Goal: Communication & Community: Share content

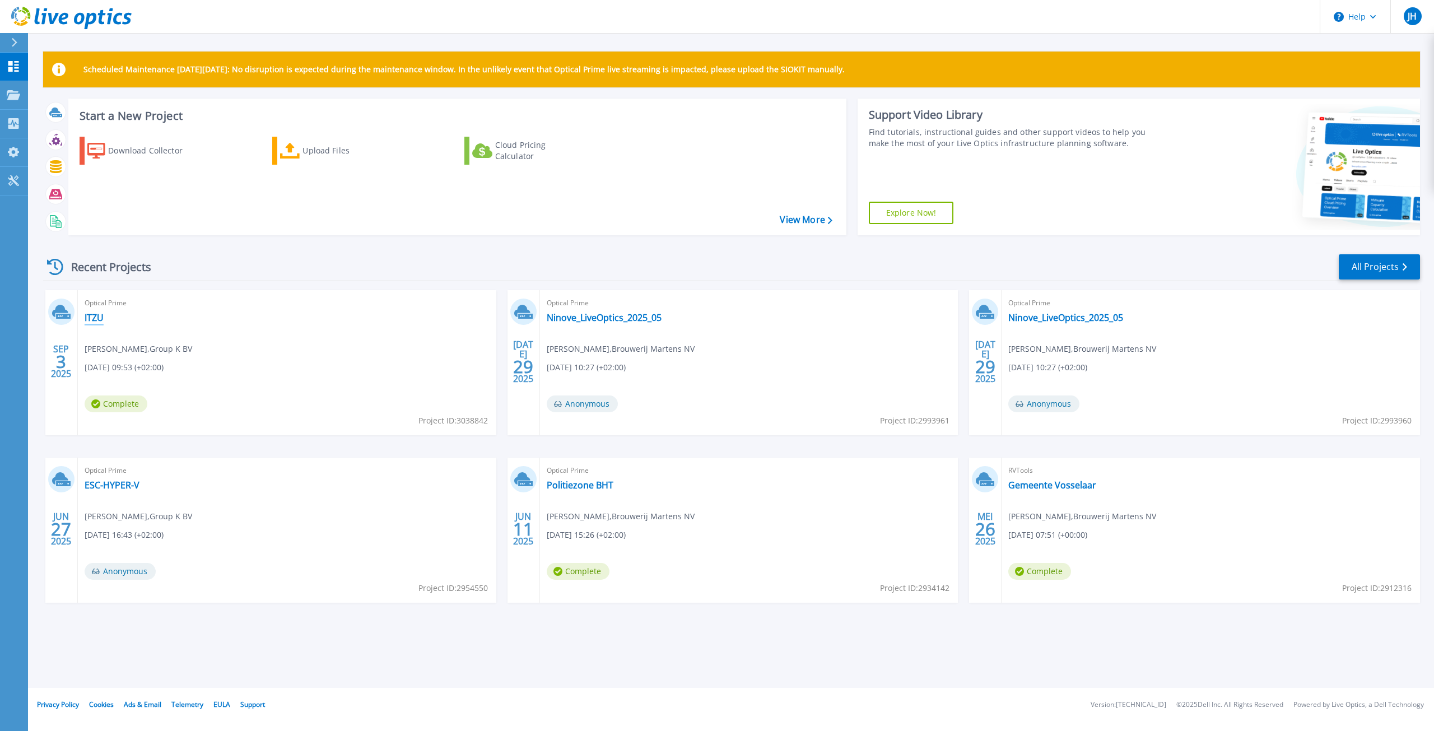
click at [90, 318] on link "ITZU" at bounding box center [94, 317] width 19 height 11
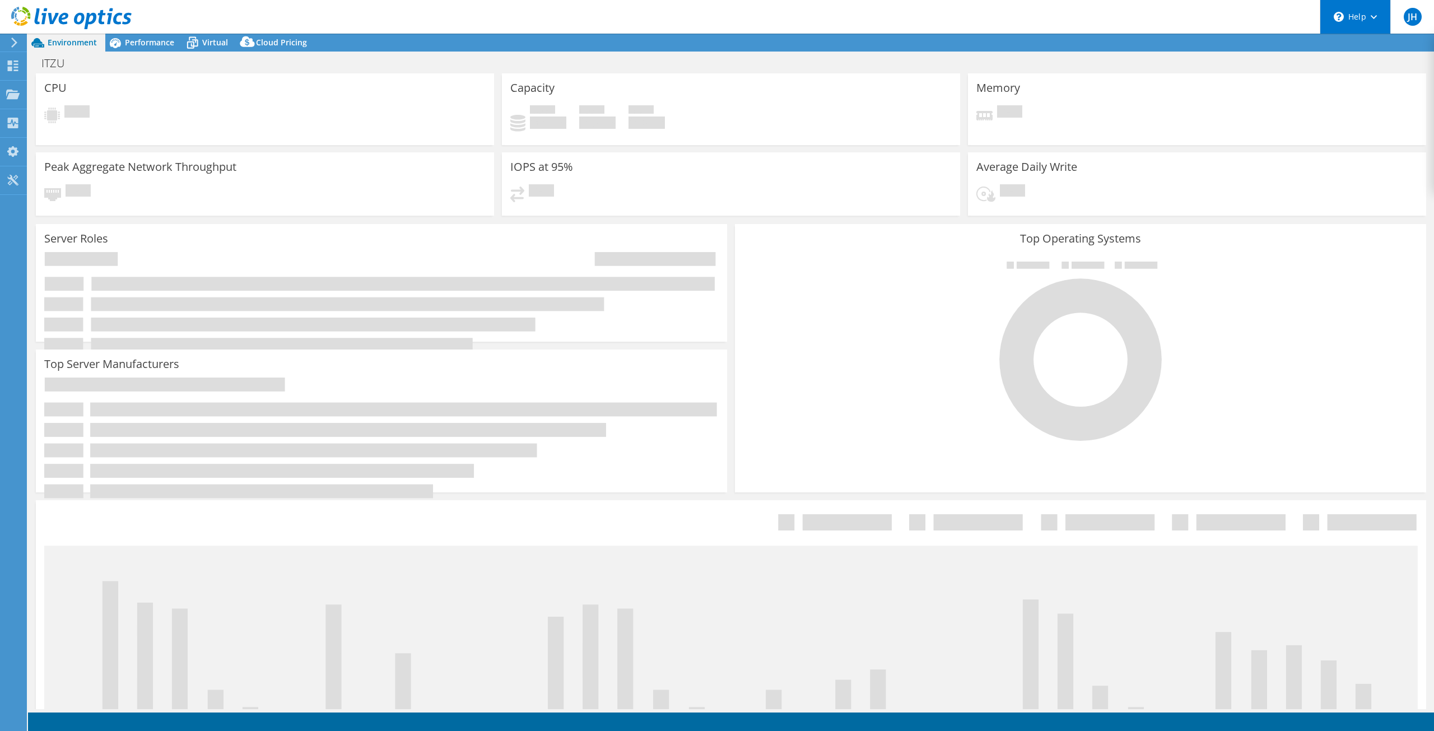
select select "USD"
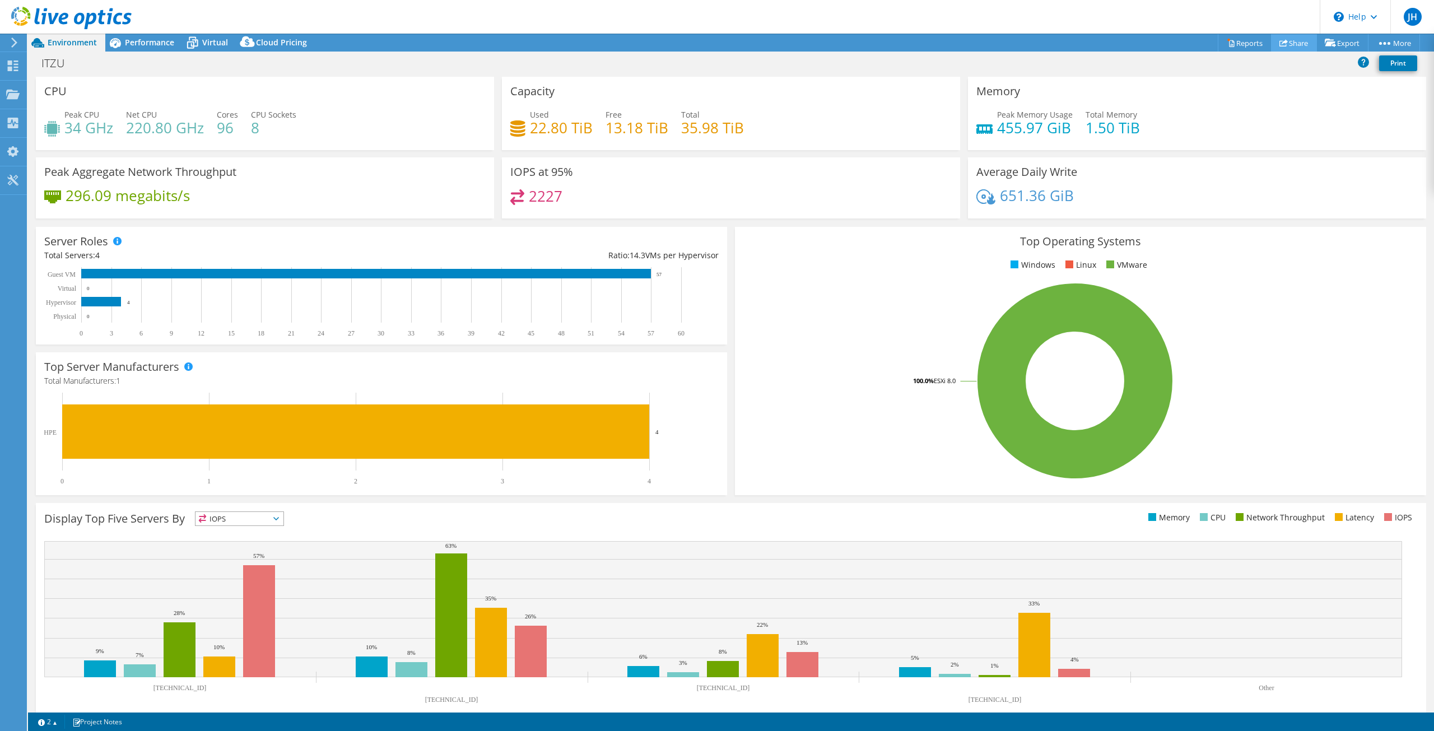
click at [1298, 39] on link "Share" at bounding box center [1294, 42] width 46 height 17
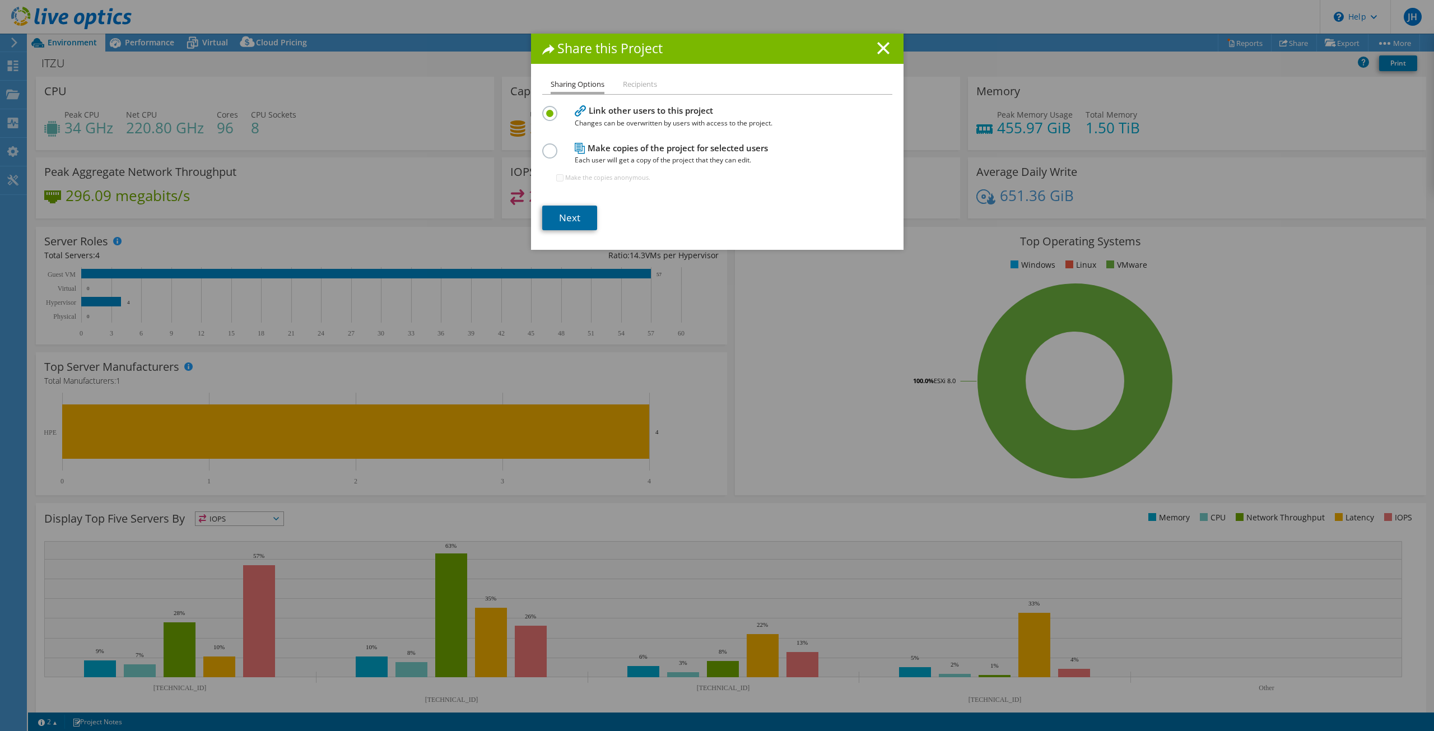
click at [575, 215] on link "Next" at bounding box center [569, 218] width 55 height 25
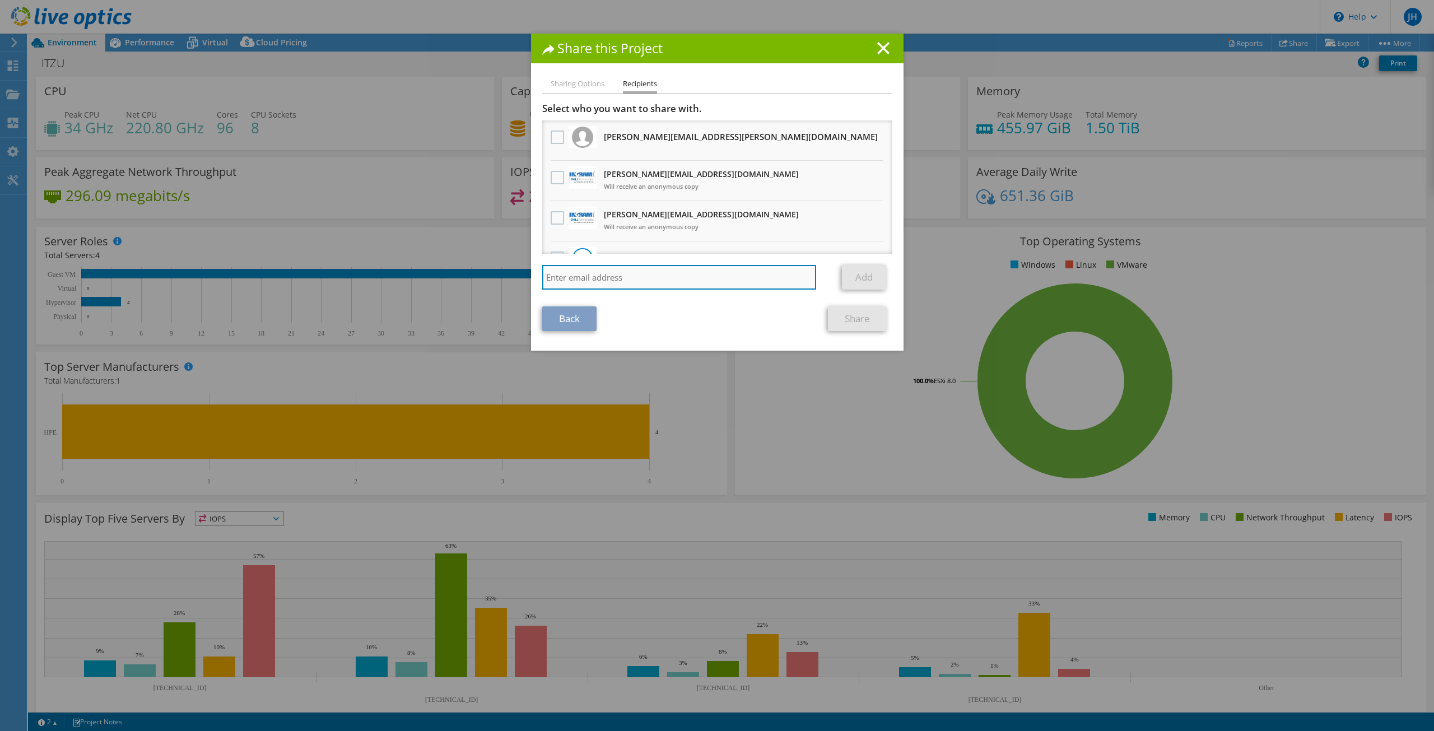
click at [685, 272] on input "search" at bounding box center [679, 277] width 275 height 25
paste input "[PERSON_NAME][EMAIL_ADDRESS][DOMAIN_NAME]"
type input "[PERSON_NAME][EMAIL_ADDRESS][DOMAIN_NAME]"
click at [861, 278] on link "Add" at bounding box center [864, 277] width 44 height 25
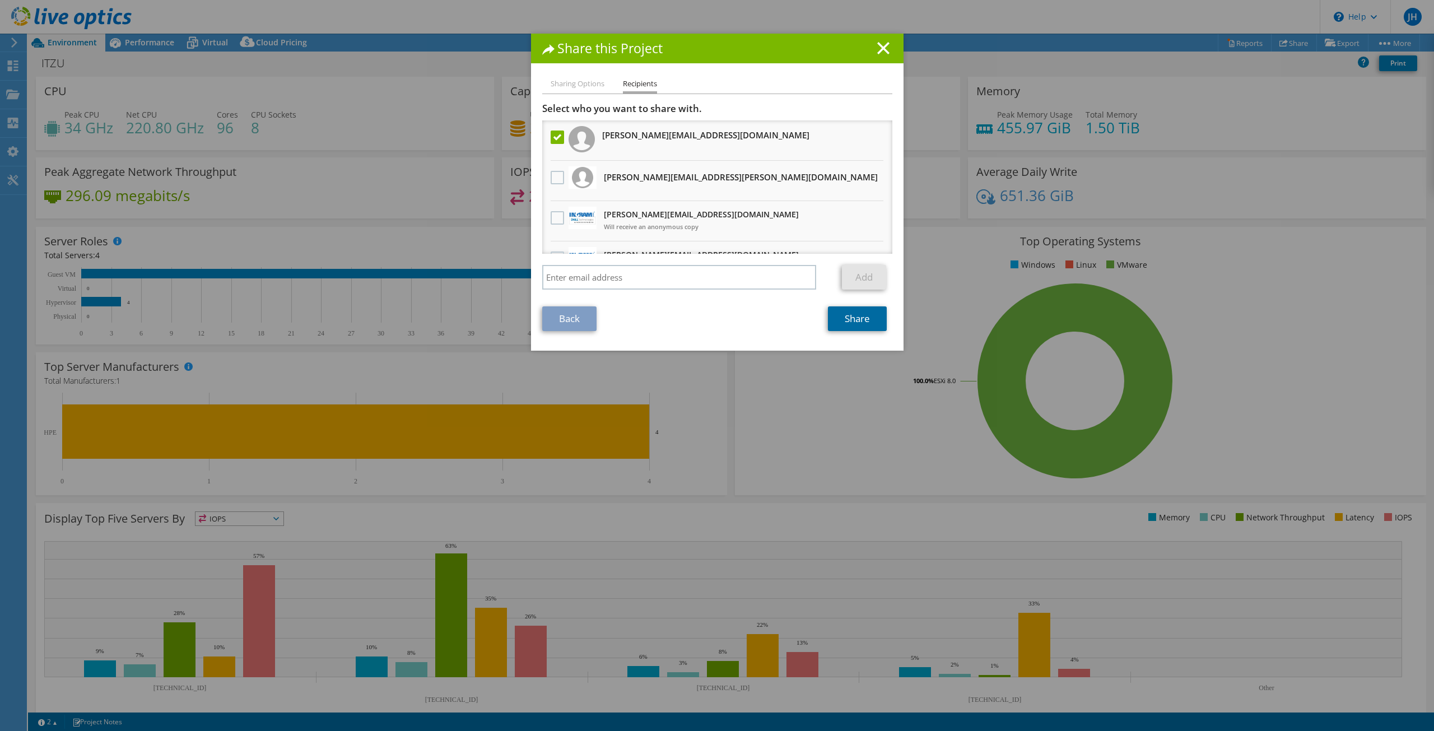
click at [852, 313] on link "Share" at bounding box center [857, 318] width 59 height 25
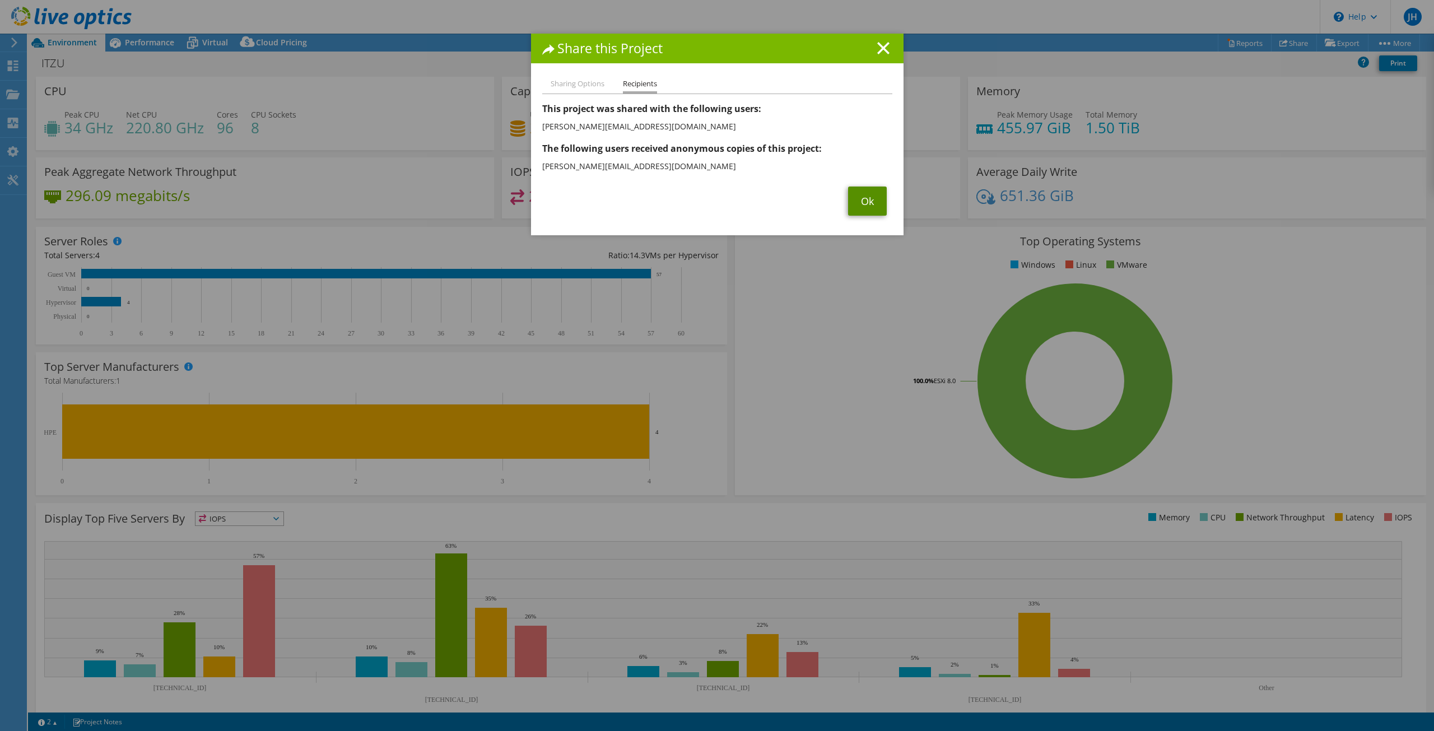
click at [848, 210] on link "Ok" at bounding box center [867, 201] width 39 height 29
